Goal: Information Seeking & Learning: Learn about a topic

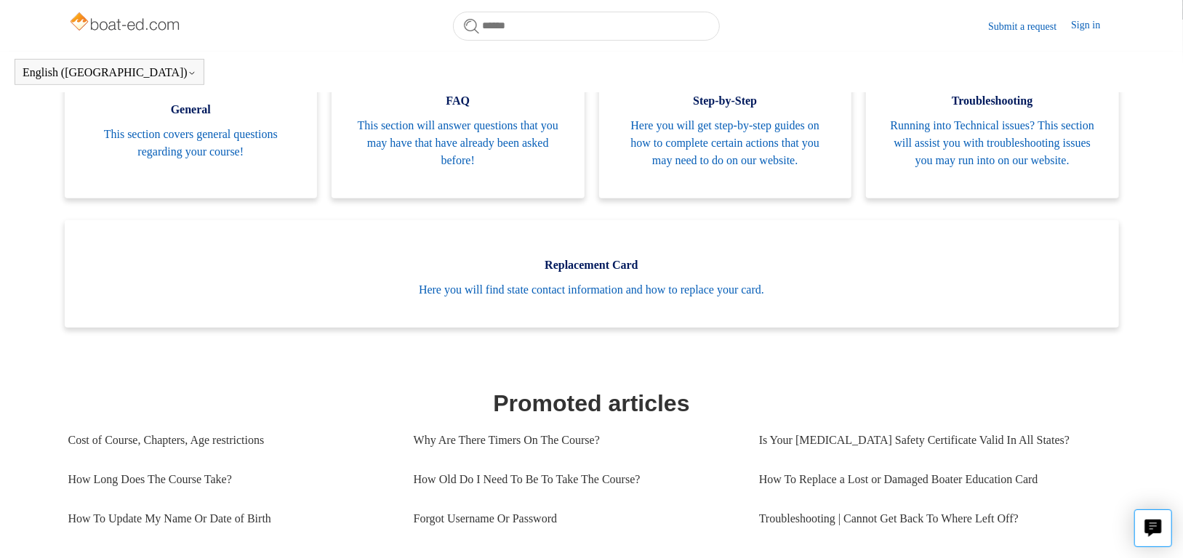
scroll to position [396, 0]
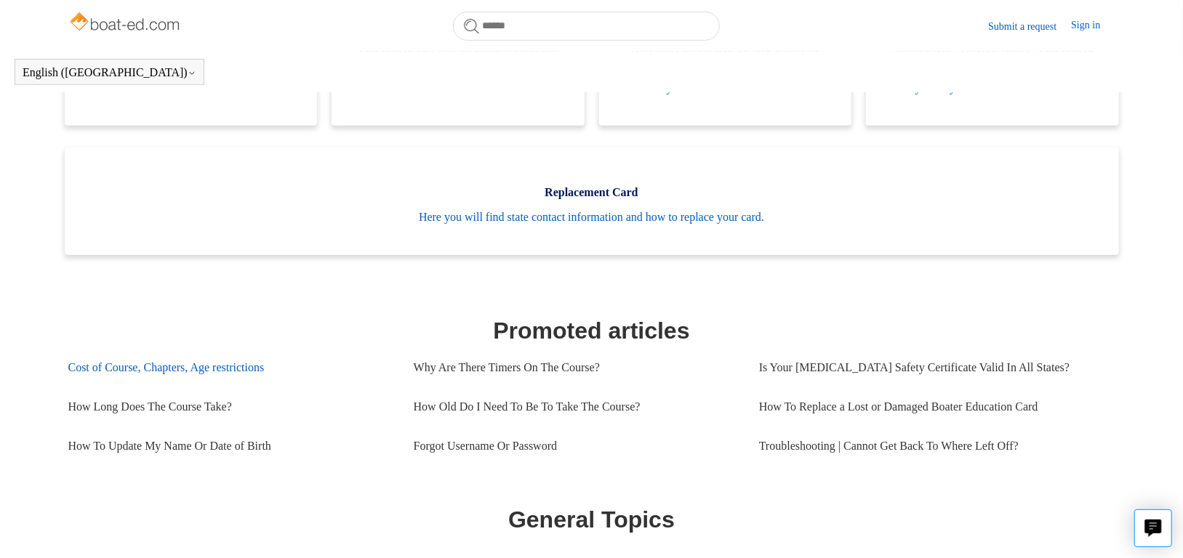
click at [104, 382] on link "Cost of Course, Chapters, Age restrictions" at bounding box center [230, 367] width 324 height 39
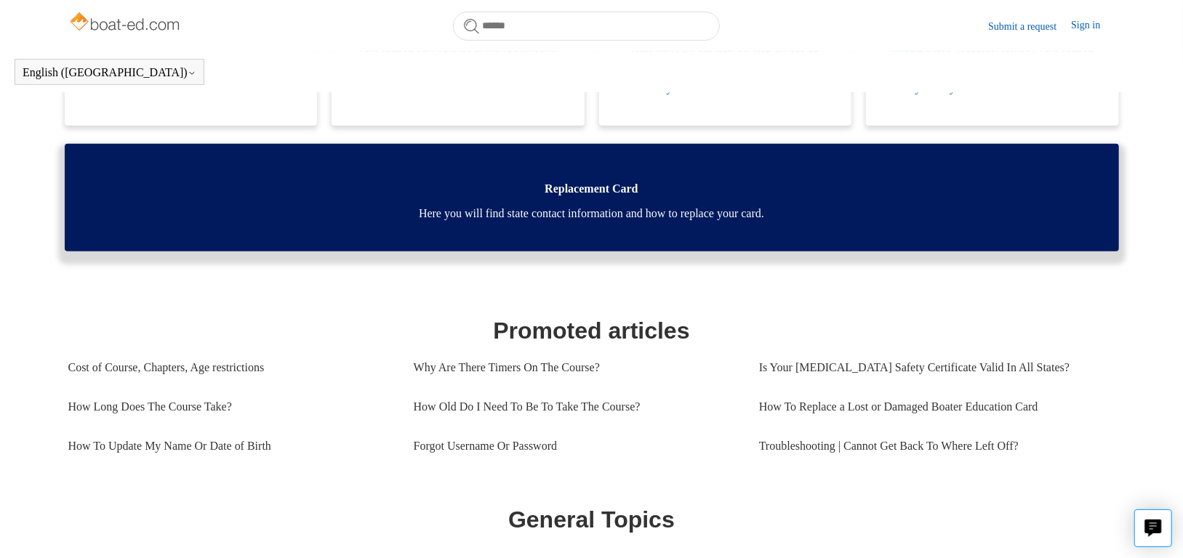
scroll to position [145, 0]
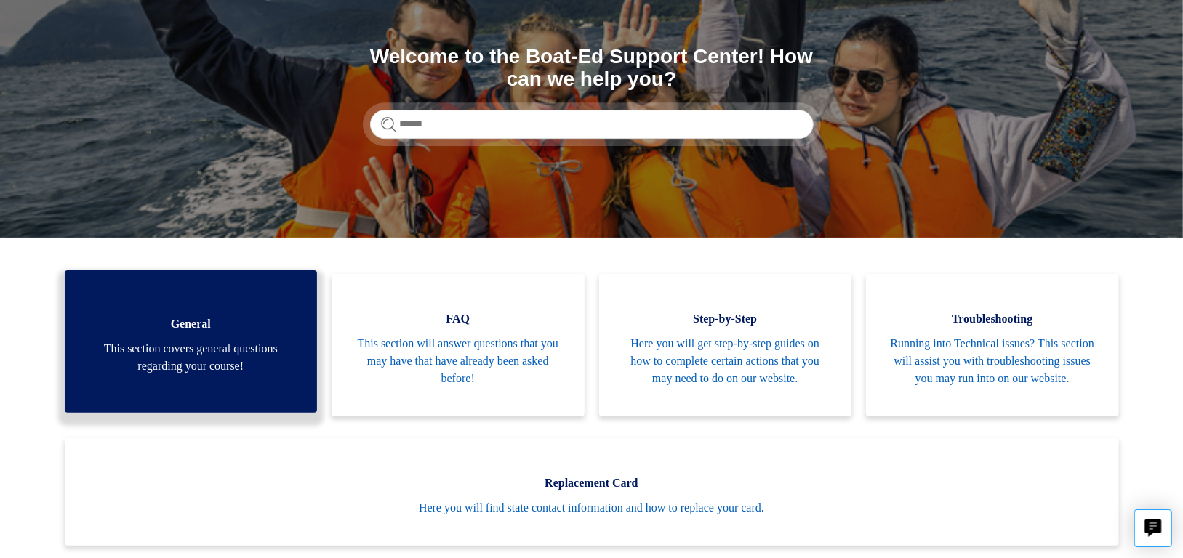
click at [186, 332] on span "General" at bounding box center [191, 324] width 209 height 17
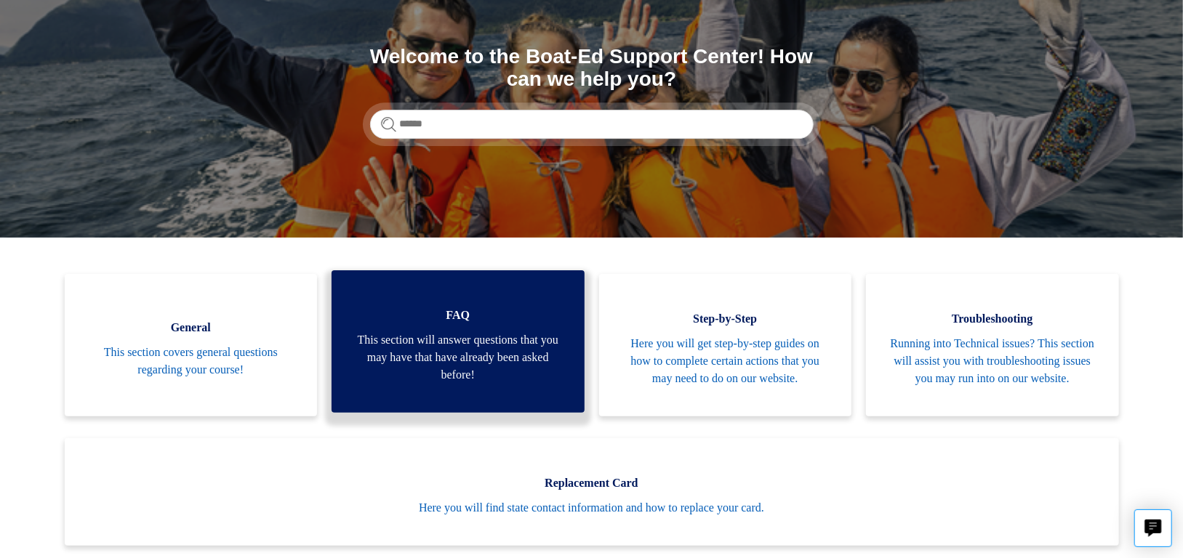
click at [459, 324] on span "FAQ" at bounding box center [457, 315] width 209 height 17
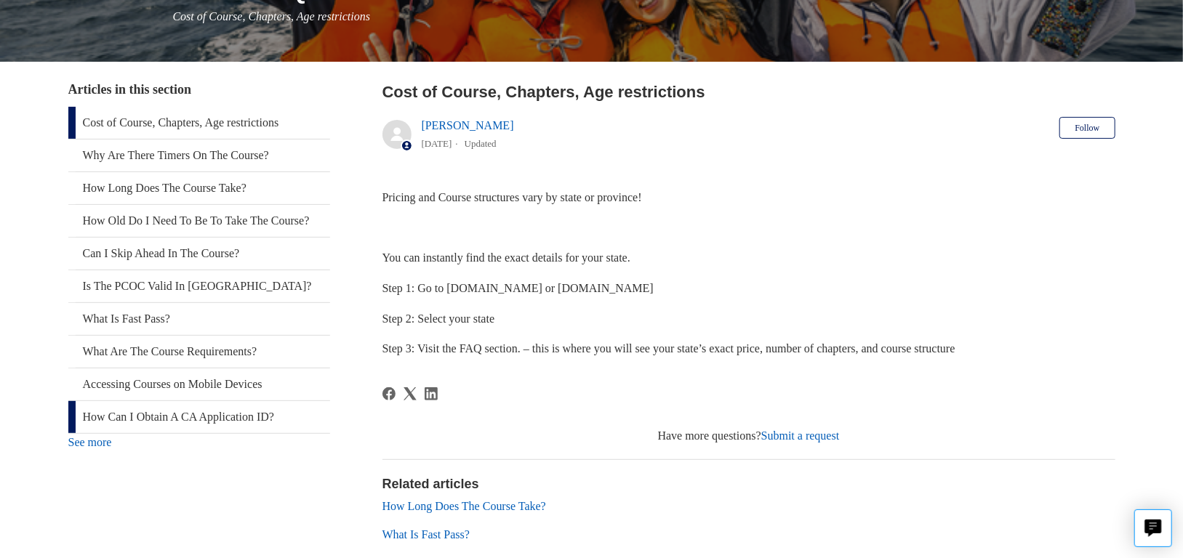
scroll to position [145, 0]
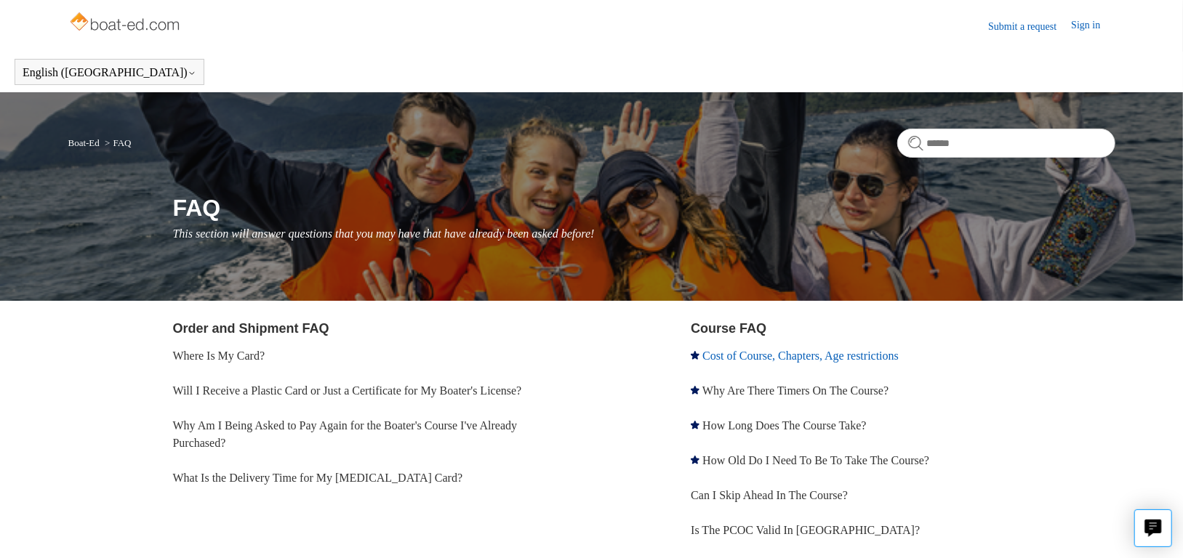
click at [710, 354] on link "Cost of Course, Chapters, Age restrictions" at bounding box center [800, 356] width 196 height 12
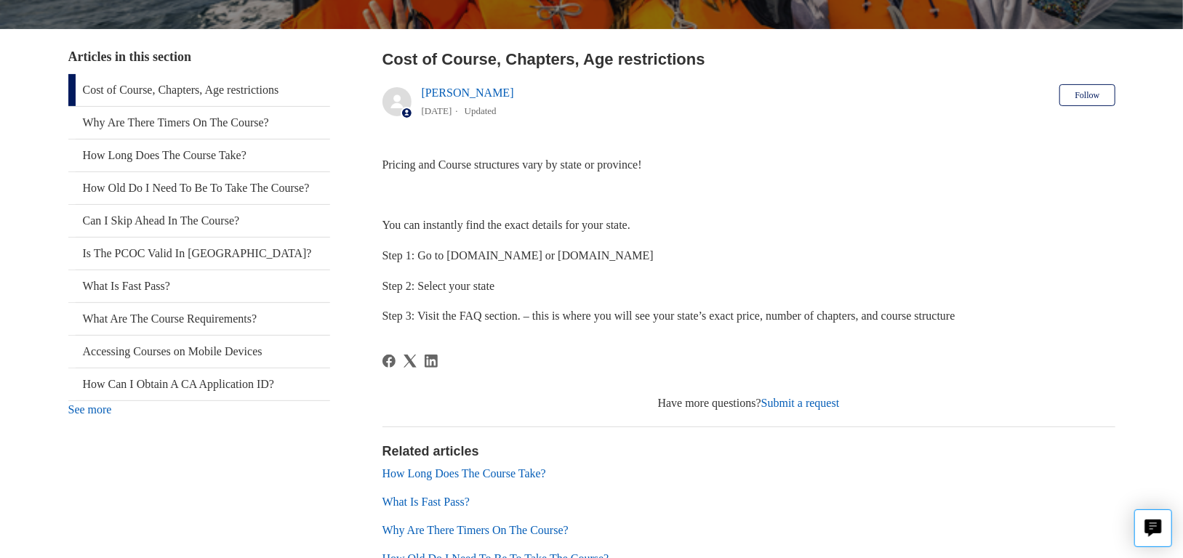
scroll to position [291, 0]
